Goal: Task Accomplishment & Management: Use online tool/utility

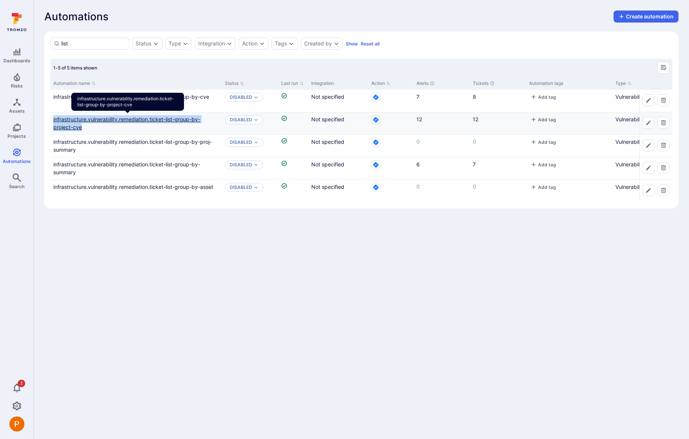
click at [180, 121] on link "infrastructure.vulnerability.remediation.ticket-list-group-by-project-cve" at bounding box center [126, 123] width 147 height 14
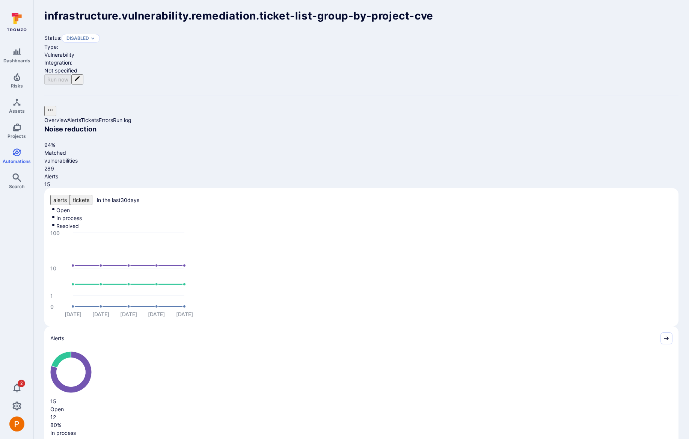
click at [80, 76] on icon "Edit automation" at bounding box center [77, 78] width 5 height 5
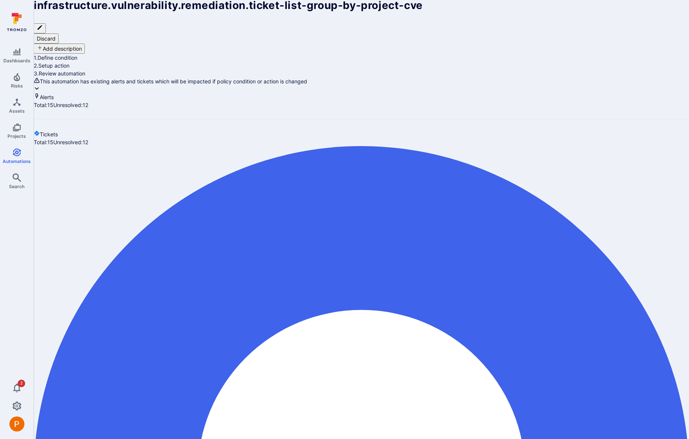
scroll to position [346, 0]
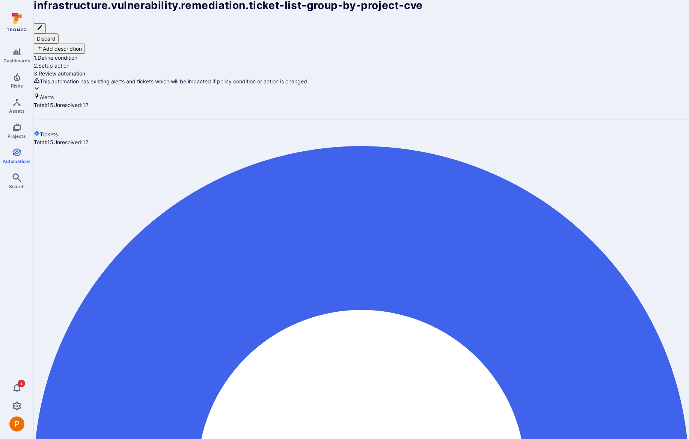
scroll to position [318, 0]
click at [59, 33] on button "Discard" at bounding box center [46, 38] width 25 height 10
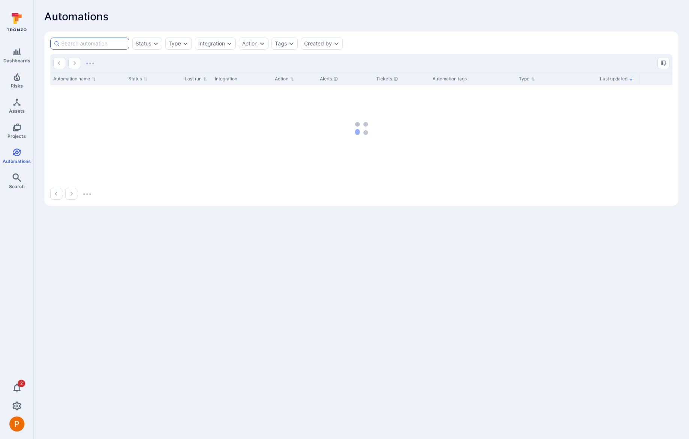
click at [89, 42] on input at bounding box center [93, 44] width 65 height 8
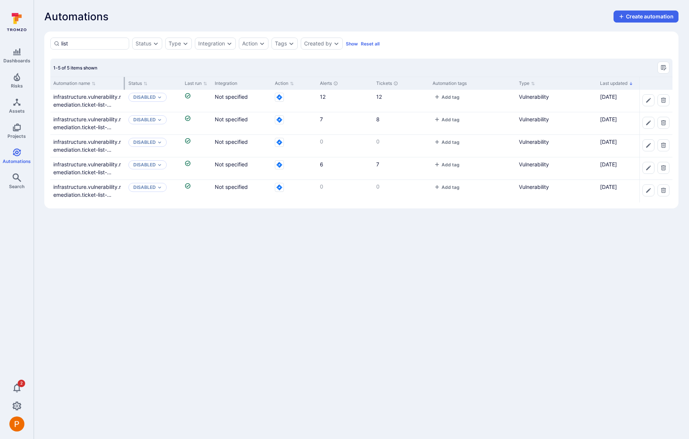
type input "list"
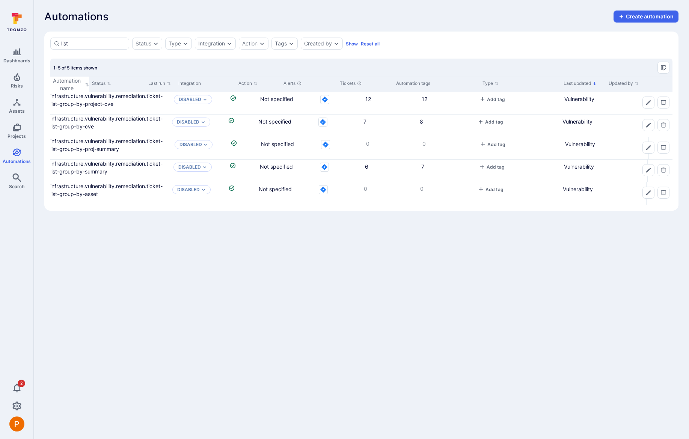
drag, startPoint x: 124, startPoint y: 86, endPoint x: 297, endPoint y: 81, distance: 172.8
click at [671, 81] on div at bounding box center [671, 84] width 1 height 15
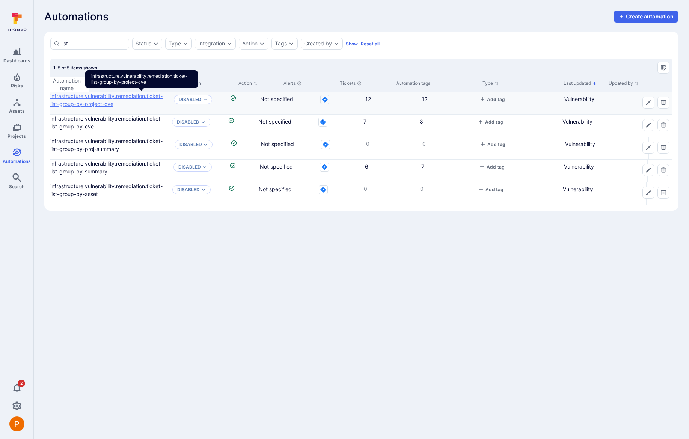
click at [163, 98] on link "infrastructure.vulnerability.remediation.ticket-list-group-by-project-cve" at bounding box center [106, 100] width 112 height 14
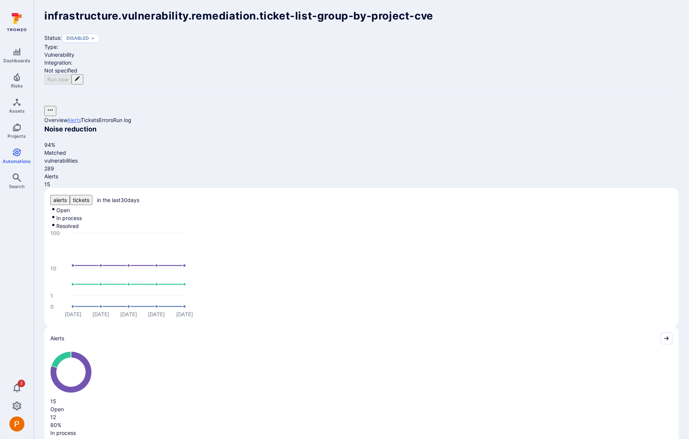
click at [81, 117] on link "Alerts" at bounding box center [74, 120] width 14 height 6
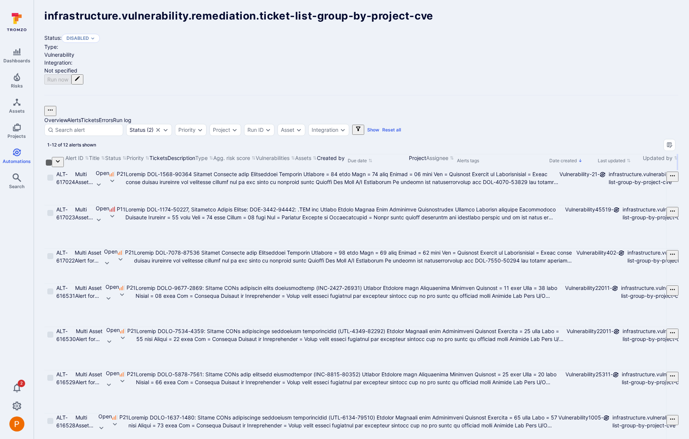
drag, startPoint x: 199, startPoint y: 118, endPoint x: 379, endPoint y: 122, distance: 180.7
click at [677, 154] on div at bounding box center [677, 162] width 1 height 16
click at [65, 117] on link "Overview" at bounding box center [55, 120] width 23 height 6
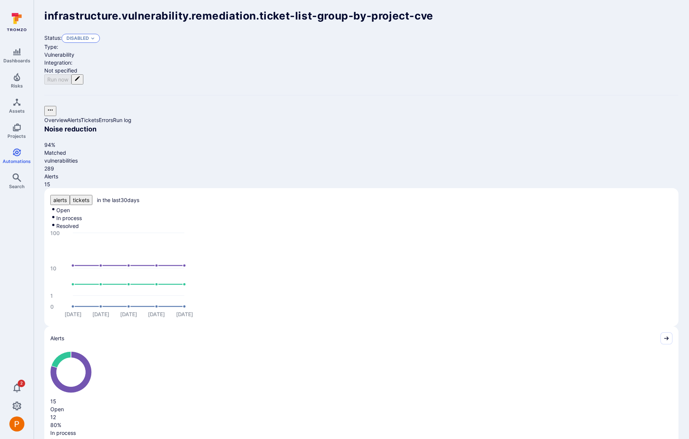
click at [84, 36] on p "Disabled" at bounding box center [77, 38] width 23 height 6
click at [90, 54] on div "Enabled" at bounding box center [98, 53] width 62 height 8
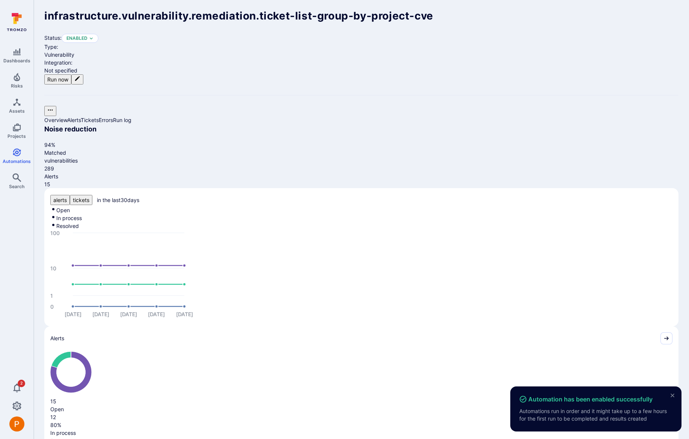
click at [71, 74] on button "Run now" at bounding box center [57, 79] width 27 height 10
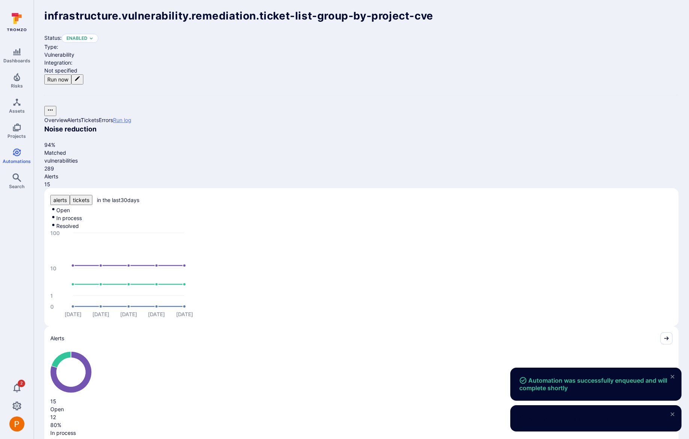
click at [131, 117] on link "Run log" at bounding box center [122, 120] width 18 height 6
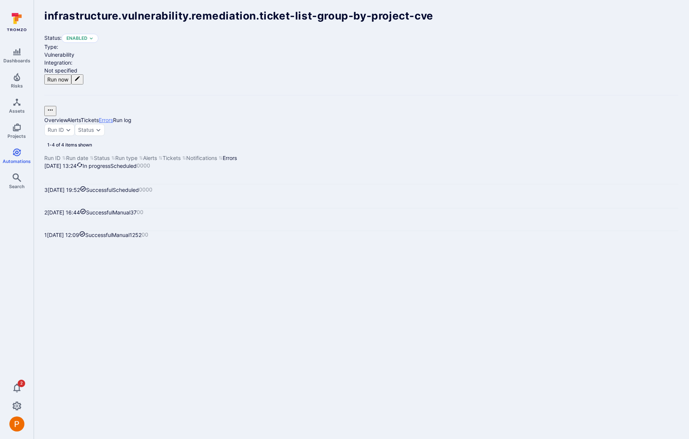
click at [113, 117] on link "Errors" at bounding box center [106, 120] width 14 height 6
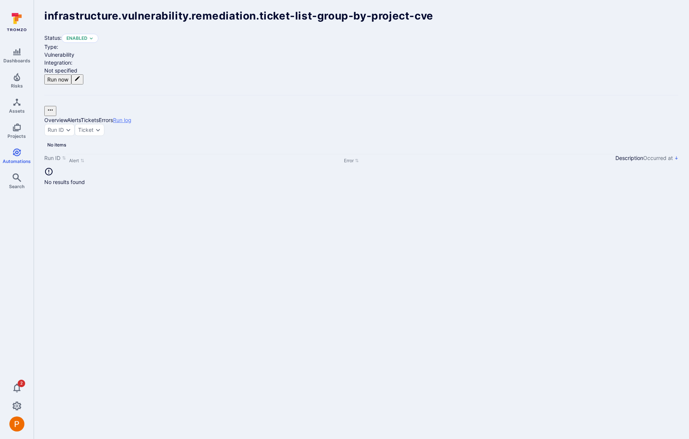
click at [131, 117] on link "Run log" at bounding box center [122, 120] width 18 height 6
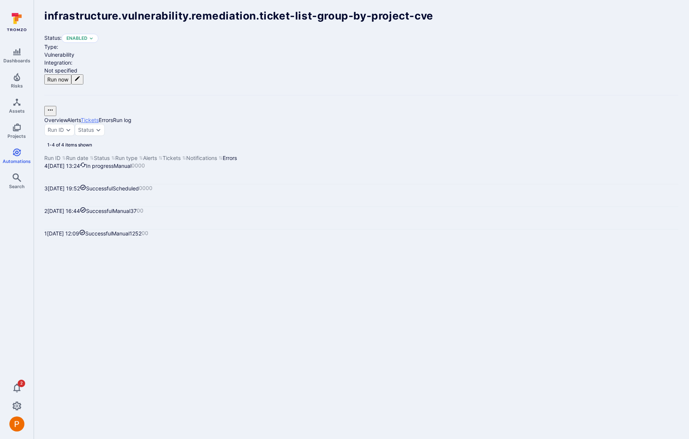
click at [99, 117] on link "Tickets" at bounding box center [90, 120] width 18 height 6
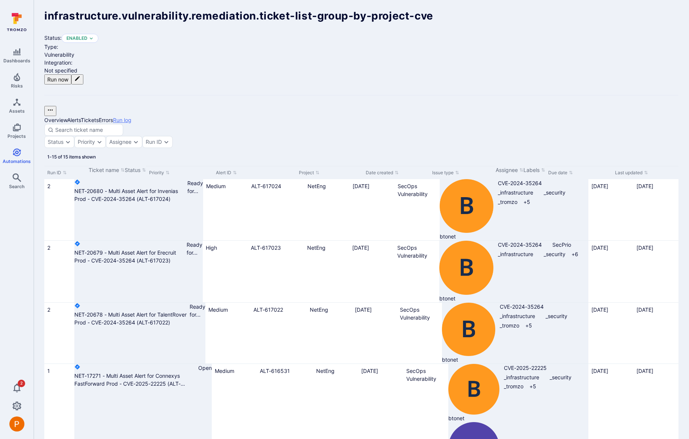
click at [131, 117] on link "Run log" at bounding box center [122, 120] width 18 height 6
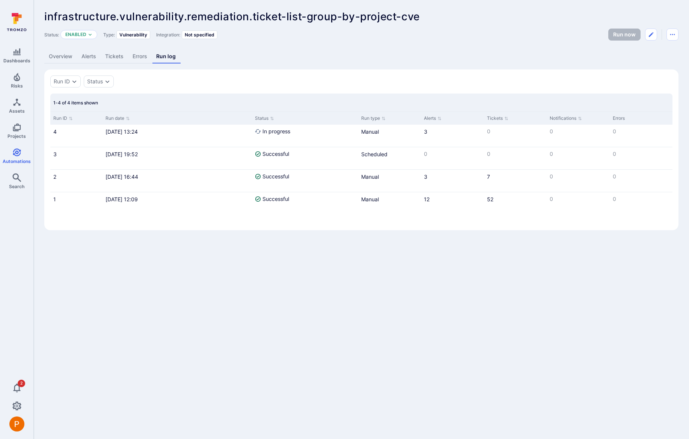
click at [143, 58] on link "Errors" at bounding box center [140, 57] width 24 height 14
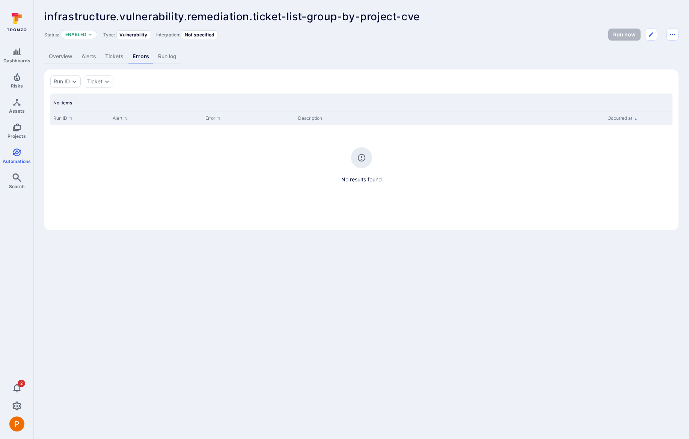
click at [164, 58] on link "Run log" at bounding box center [167, 57] width 27 height 14
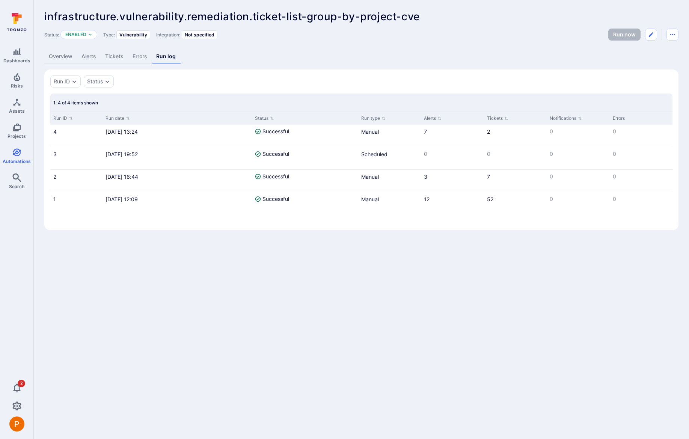
click at [137, 56] on link "Errors" at bounding box center [140, 57] width 24 height 14
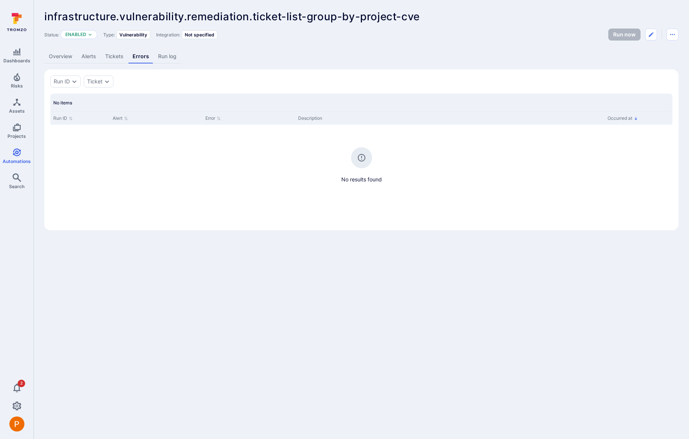
click at [162, 57] on link "Run log" at bounding box center [167, 57] width 27 height 14
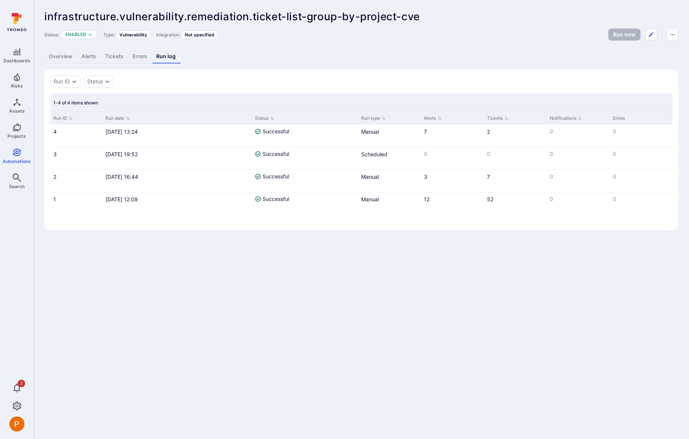
click at [142, 57] on link "Errors" at bounding box center [140, 57] width 24 height 14
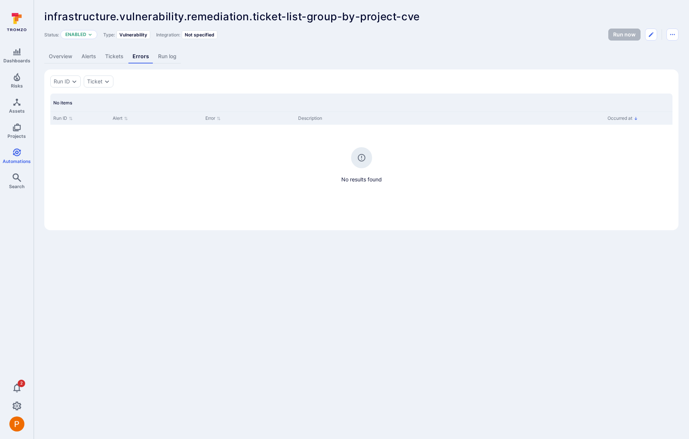
click at [165, 59] on link "Run log" at bounding box center [167, 57] width 27 height 14
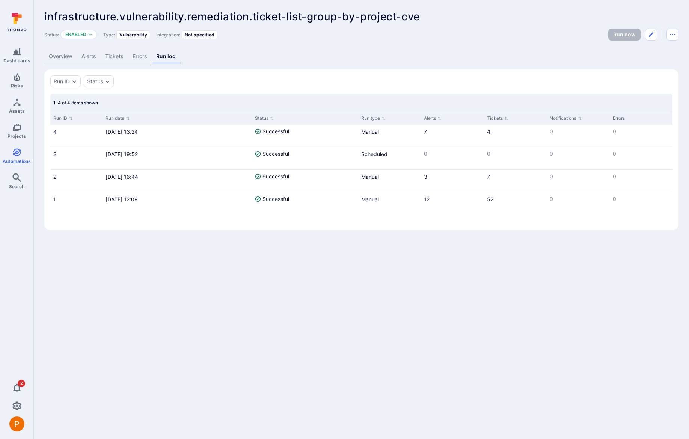
click at [141, 59] on link "Errors" at bounding box center [140, 57] width 24 height 14
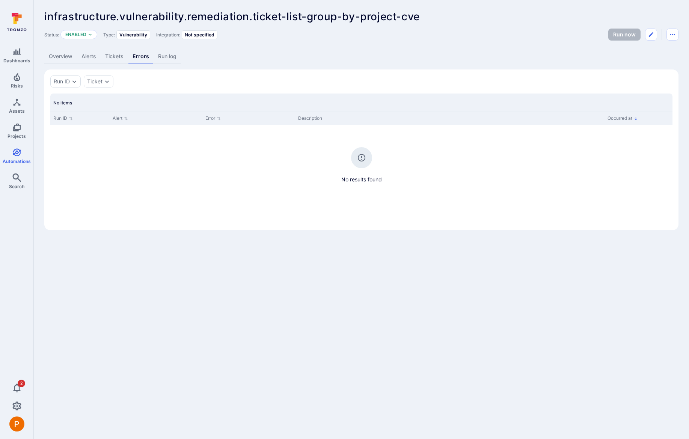
click at [169, 59] on link "Run log" at bounding box center [167, 57] width 27 height 14
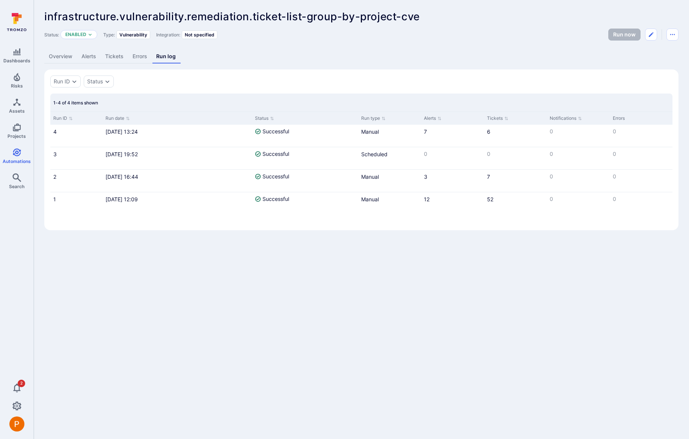
click at [139, 58] on link "Errors" at bounding box center [140, 57] width 24 height 14
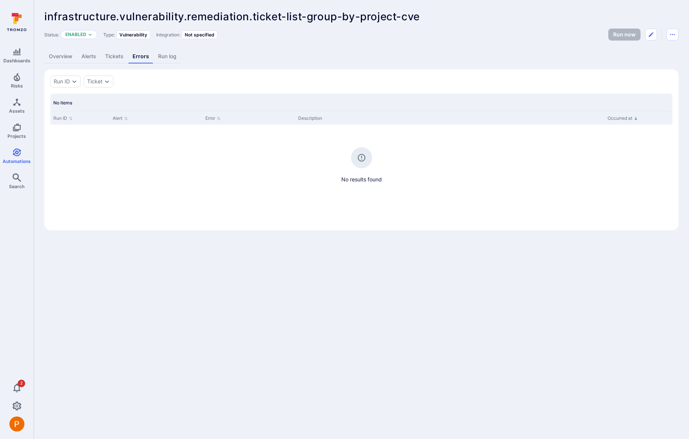
click at [158, 59] on link "Run log" at bounding box center [167, 57] width 27 height 14
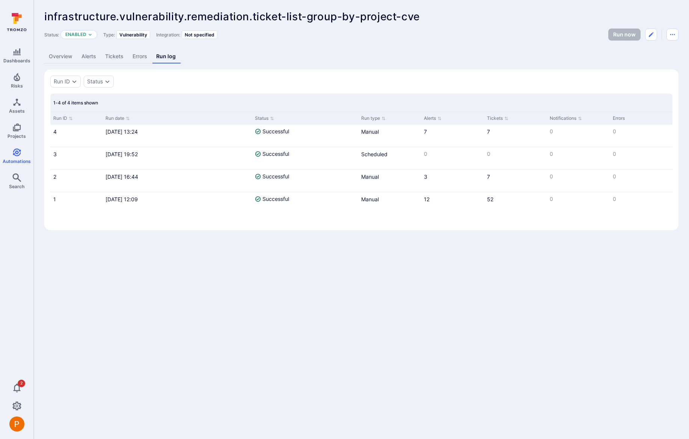
click at [112, 57] on link "Tickets" at bounding box center [114, 57] width 27 height 14
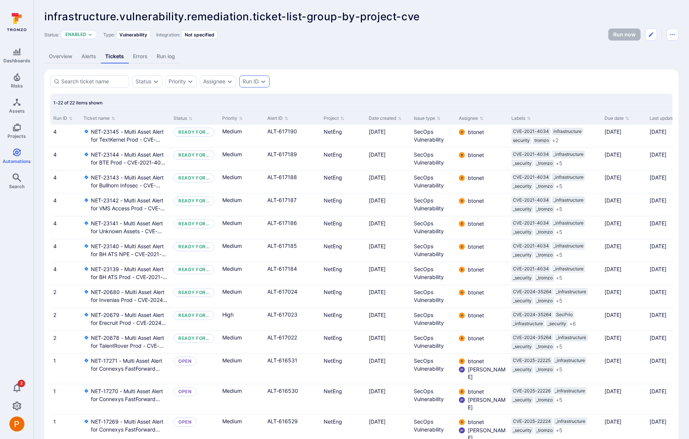
click at [256, 84] on div "Run ID" at bounding box center [251, 81] width 16 height 6
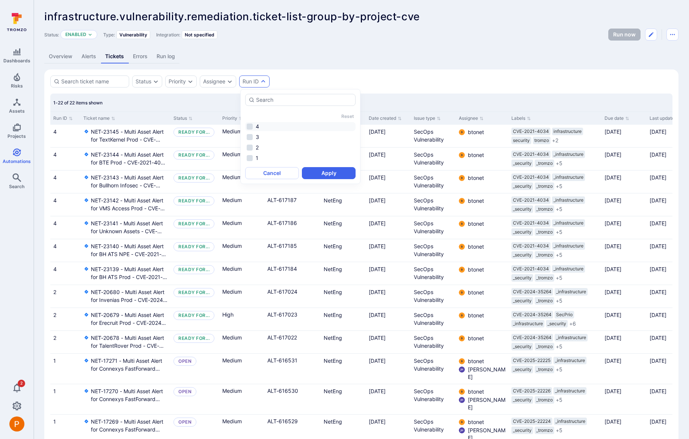
click at [252, 124] on li "4" at bounding box center [300, 126] width 110 height 9
click at [323, 176] on button "Apply" at bounding box center [329, 173] width 54 height 12
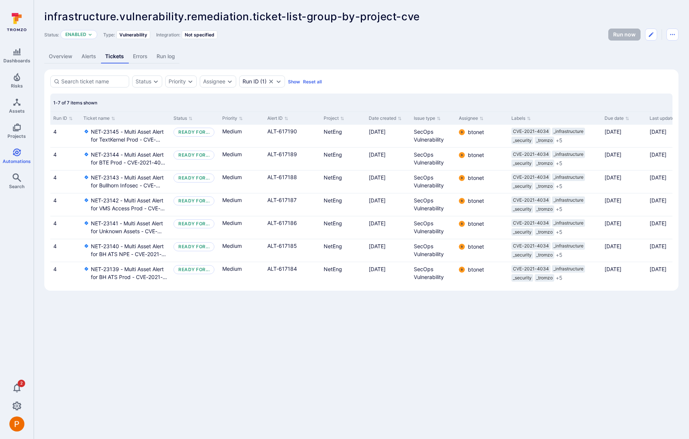
drag, startPoint x: 169, startPoint y: 118, endPoint x: 259, endPoint y: 121, distance: 90.5
click at [259, 121] on div "Run ID Ticket name Status Priority Alert ID Project Date created Issue type Ass…" at bounding box center [370, 118] width 641 height 13
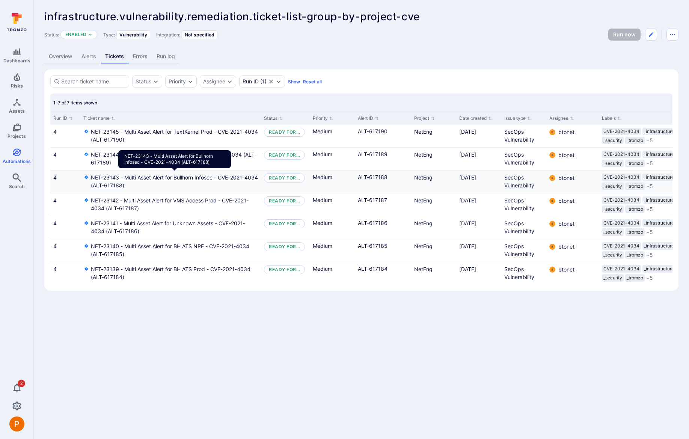
click at [172, 178] on link "NET-23143 - Multi Asset Alert for Bullhorn Infosec - CVE-2021-4034 (ALT-617188)" at bounding box center [174, 181] width 167 height 16
